Goal: Manage account settings

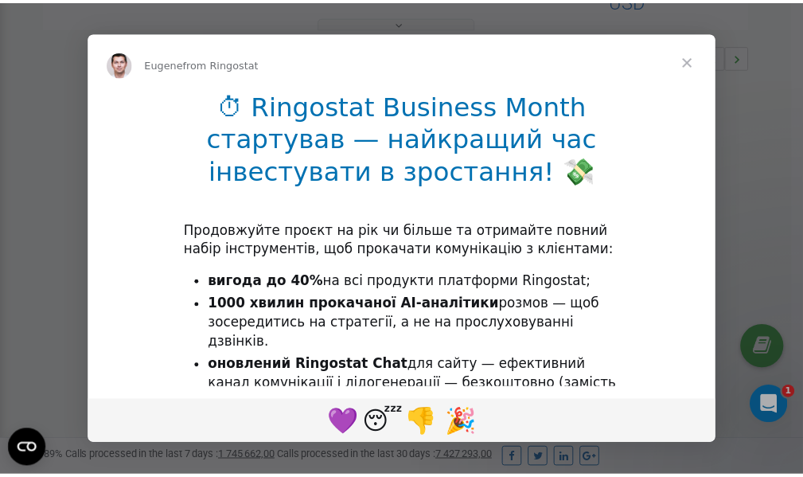
scroll to position [476, 0]
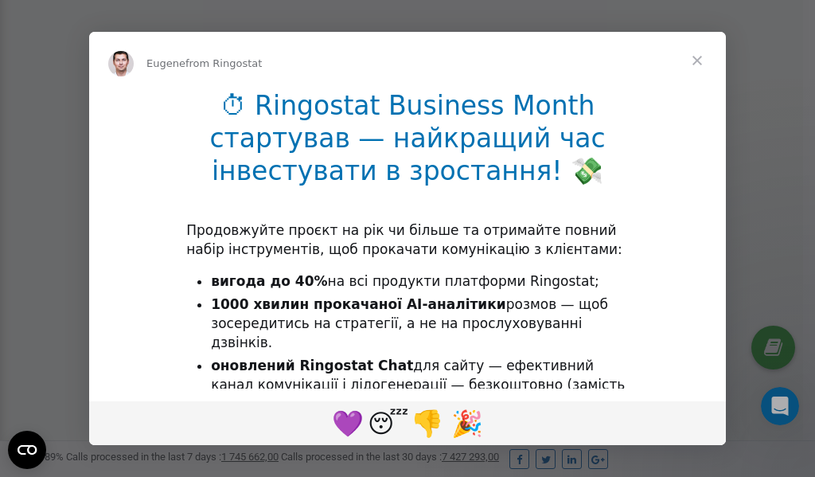
click at [699, 63] on span "Close" at bounding box center [696, 60] width 57 height 57
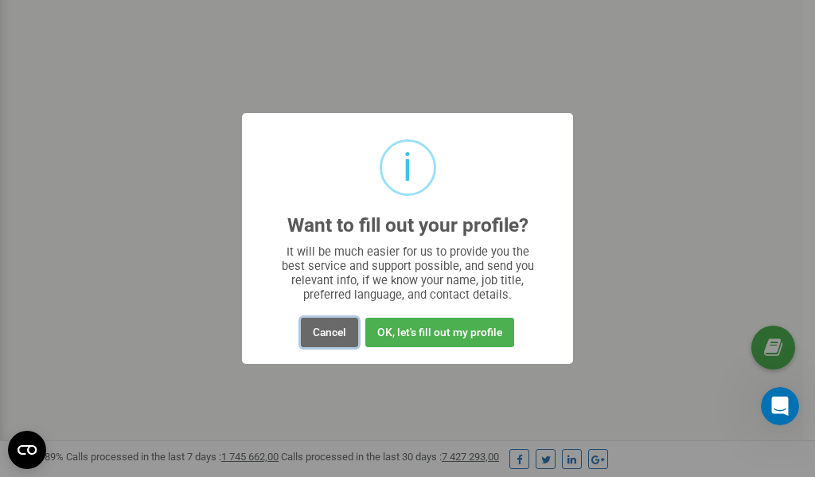
click at [334, 329] on button "Cancel" at bounding box center [329, 331] width 57 height 29
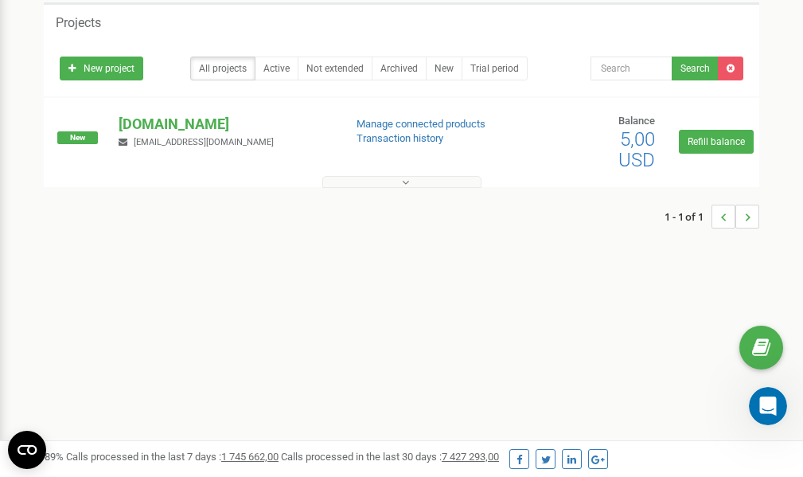
scroll to position [0, 0]
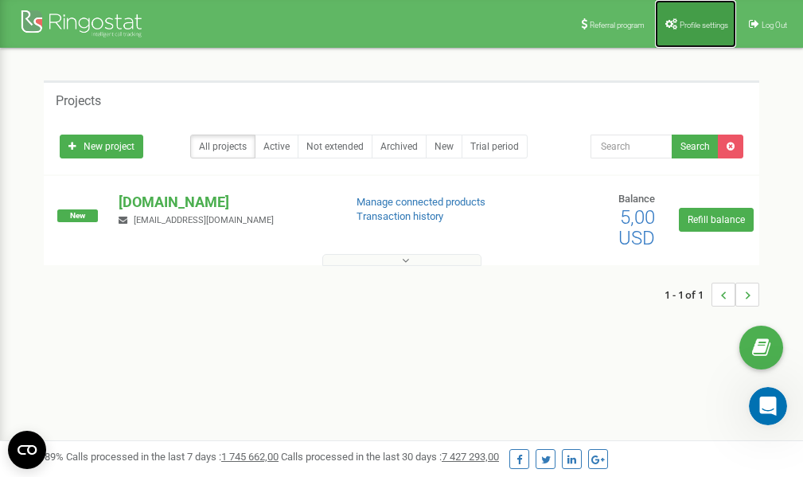
click at [691, 27] on span "Profile settings" at bounding box center [703, 25] width 49 height 9
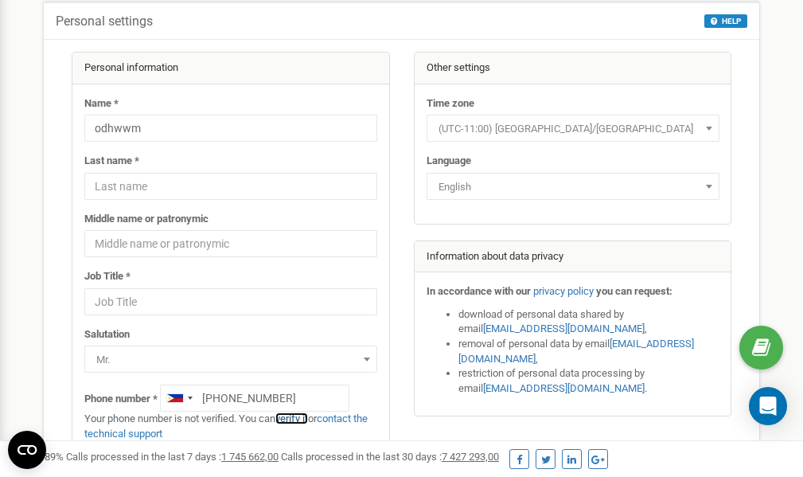
click at [298, 419] on link "verify it" at bounding box center [291, 418] width 33 height 12
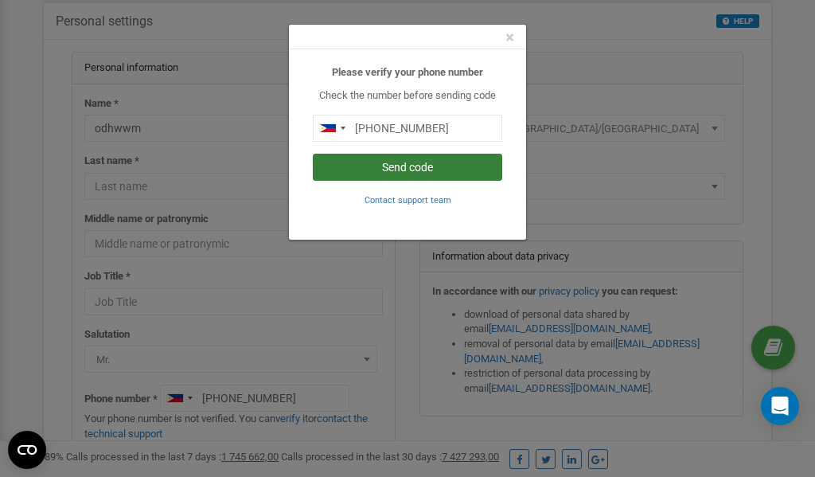
click at [447, 173] on button "Send code" at bounding box center [407, 167] width 189 height 27
